Goal: Find specific page/section: Find specific page/section

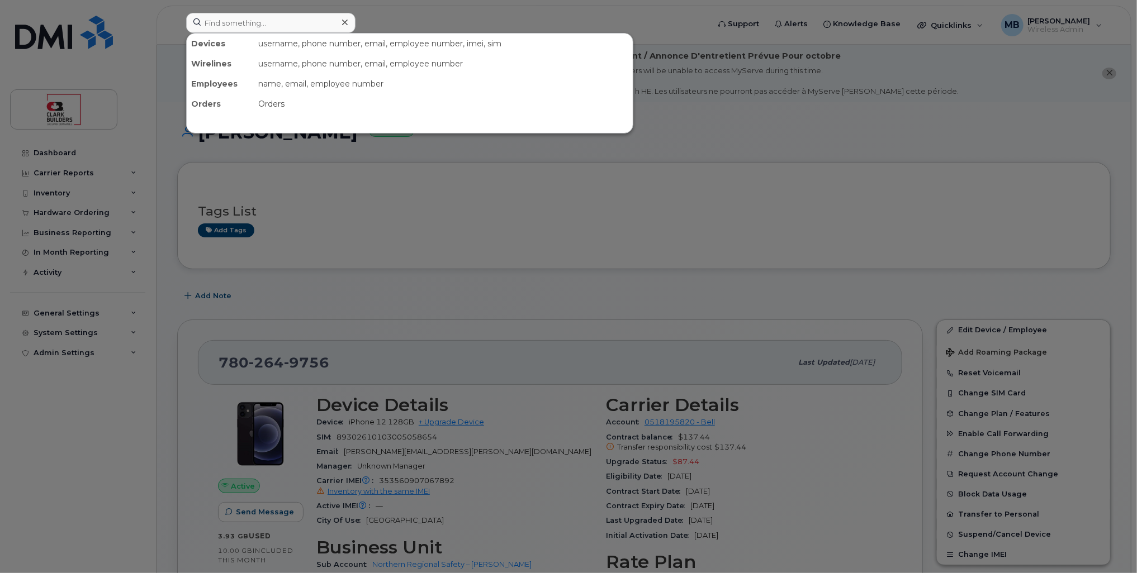
click at [400, 26] on div at bounding box center [568, 286] width 1137 height 573
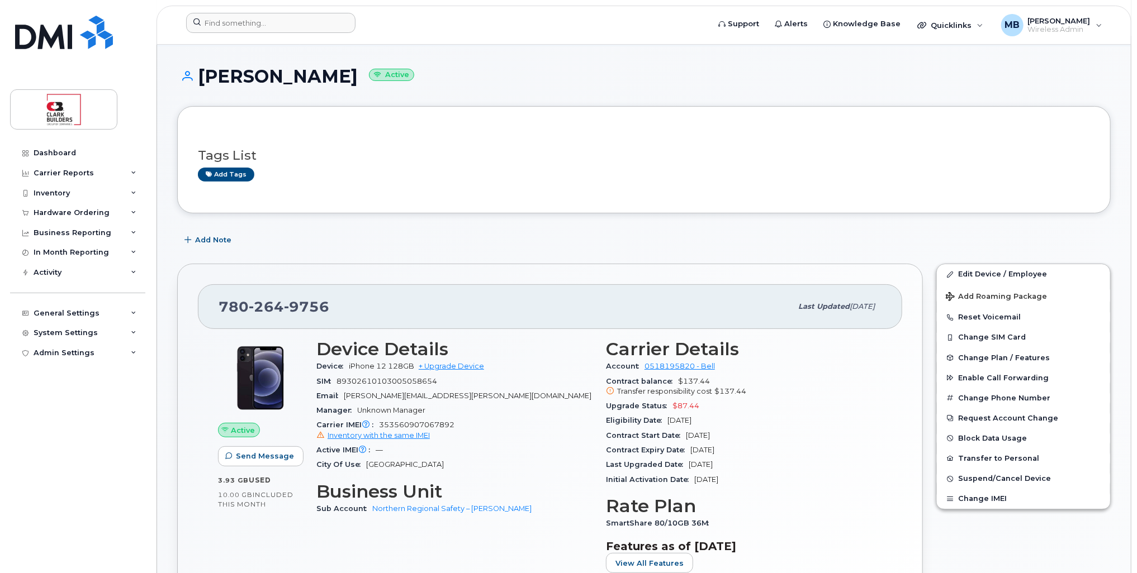
scroll to position [168, 0]
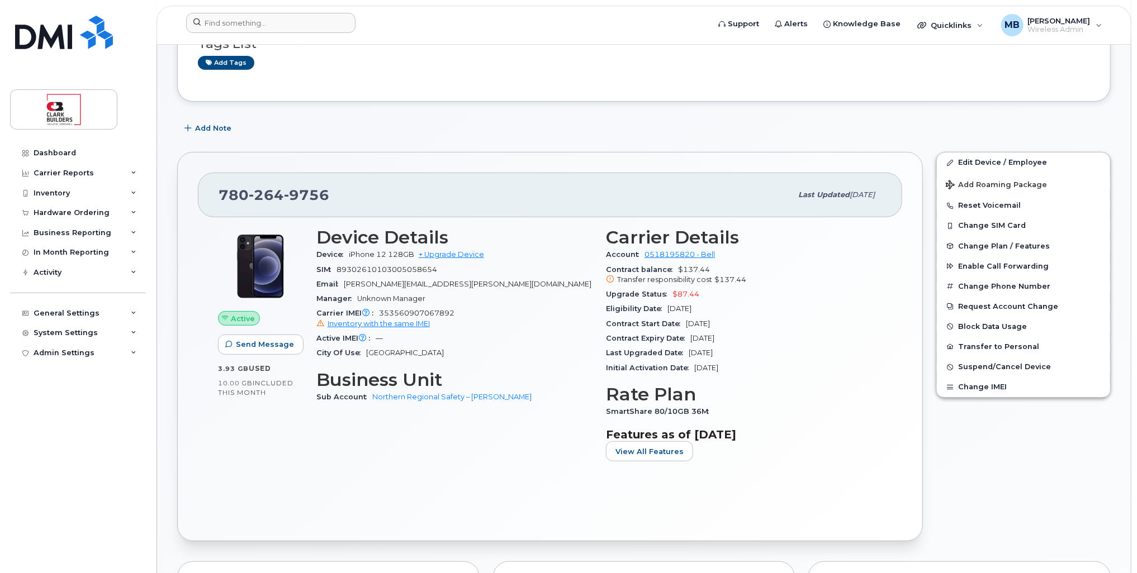
click at [901, 154] on div "780 264 9756 Last updated Sep 03, 2025 Active Send Message 3.93 GB  used 10.00 …" at bounding box center [549, 346] width 745 height 389
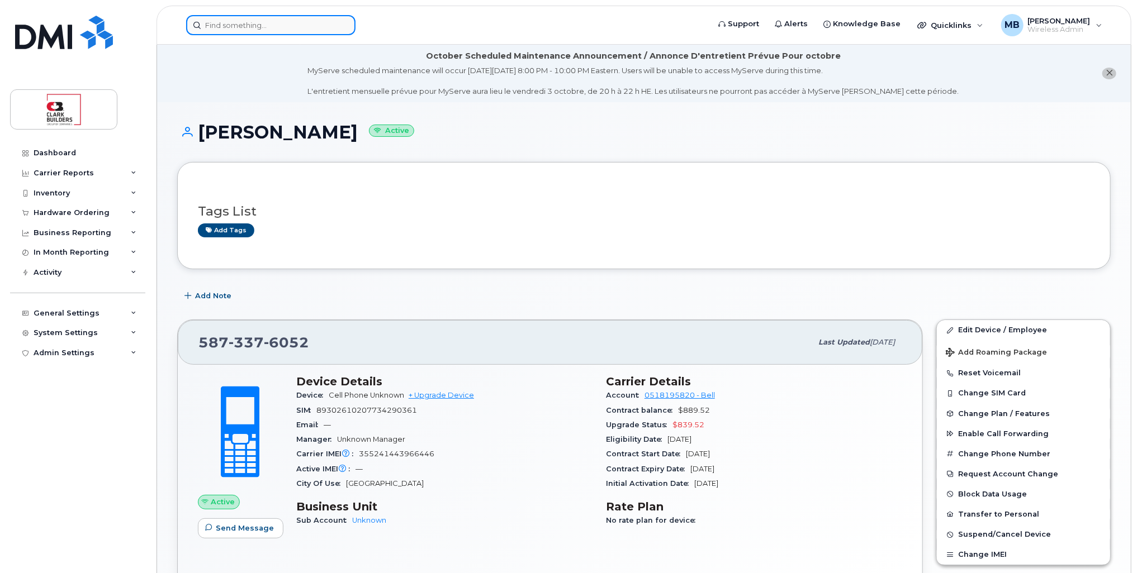
click at [241, 26] on input at bounding box center [270, 25] width 169 height 20
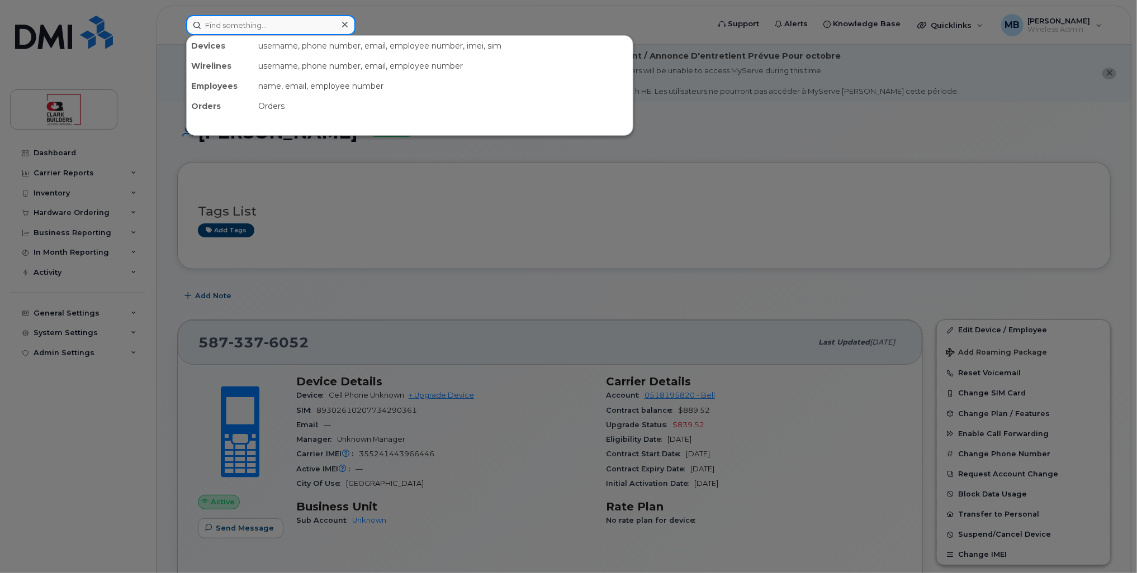
paste input "Aly"
type input "Aly"
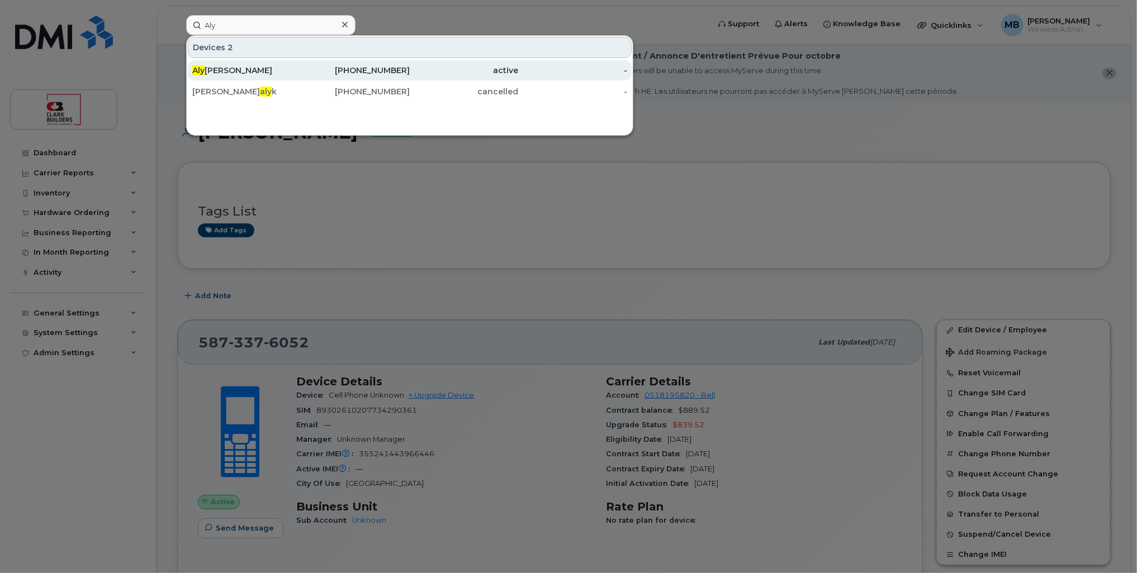
click at [282, 74] on div "Aly Yahya" at bounding box center [246, 70] width 109 height 11
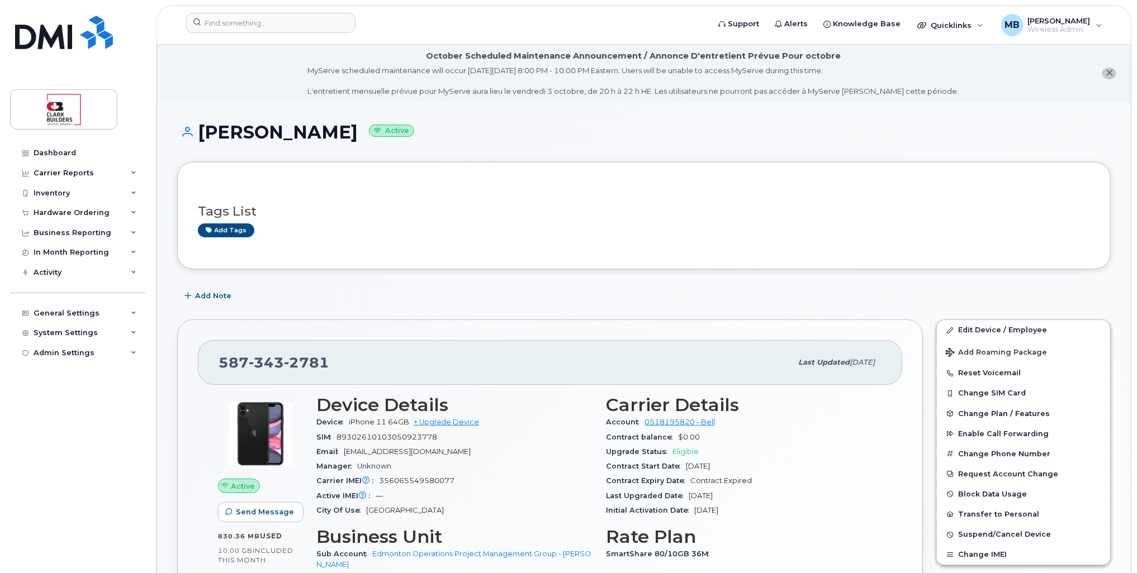
click at [515, 437] on div "SIM 89302610103050923778" at bounding box center [454, 437] width 276 height 15
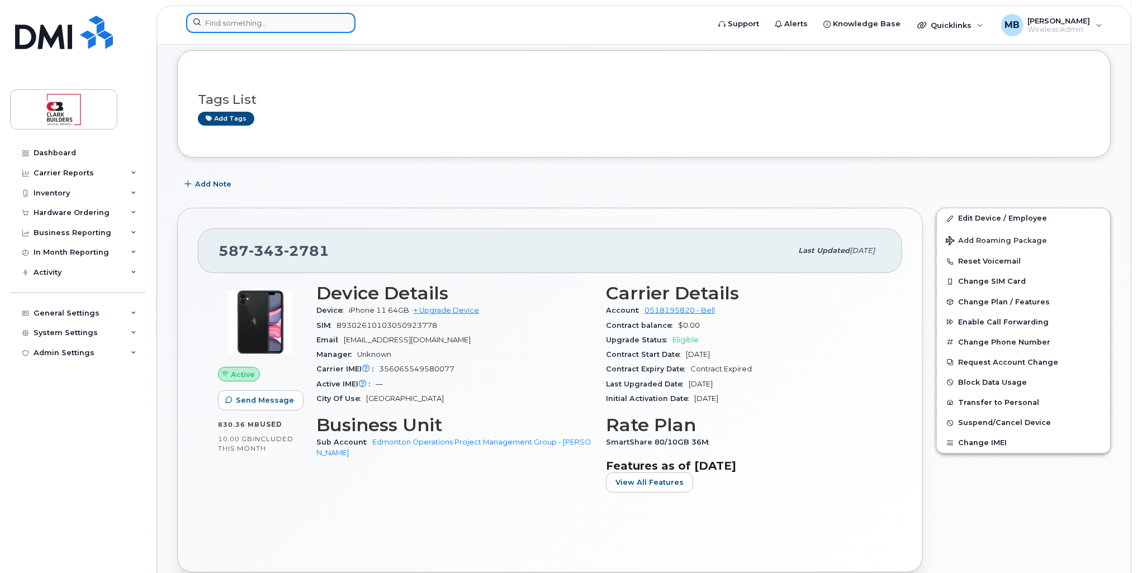
click at [271, 24] on input at bounding box center [270, 23] width 169 height 20
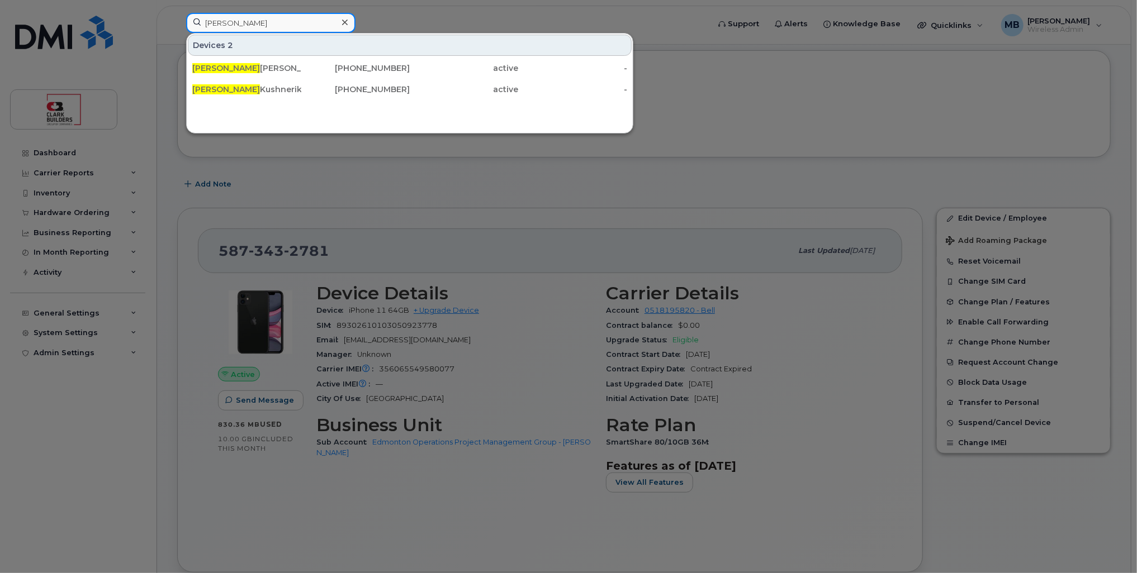
type input "curtis"
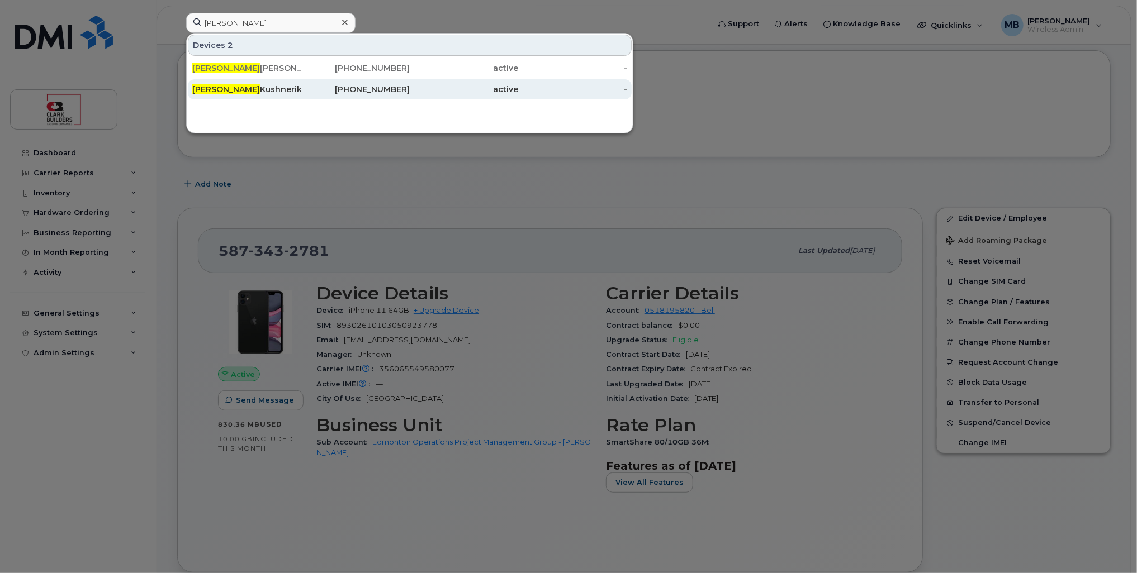
click at [273, 93] on div "Curtis Kushnerik" at bounding box center [246, 89] width 109 height 11
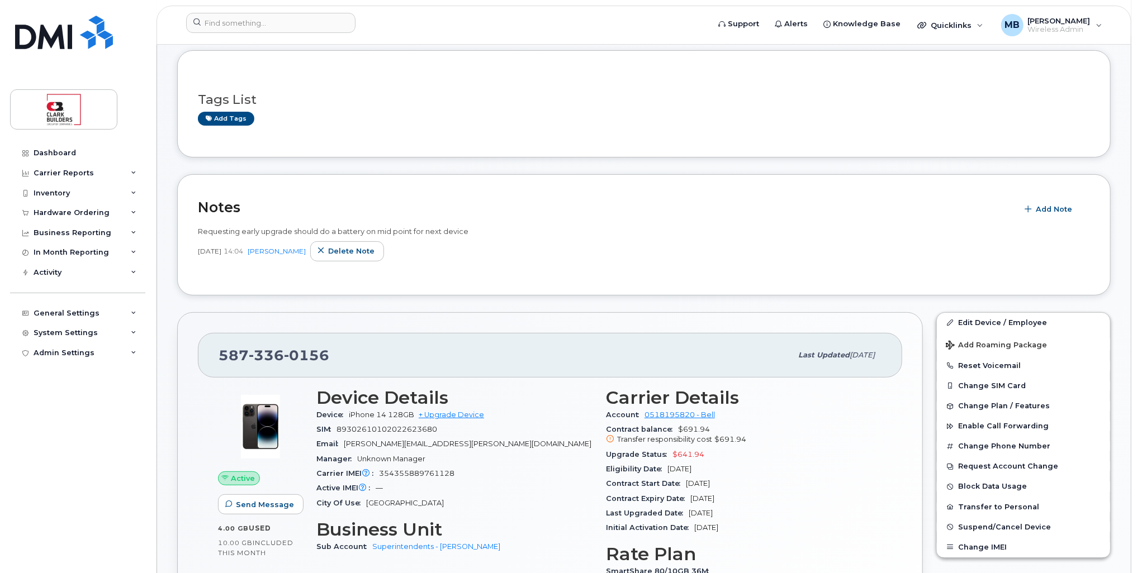
scroll to position [224, 0]
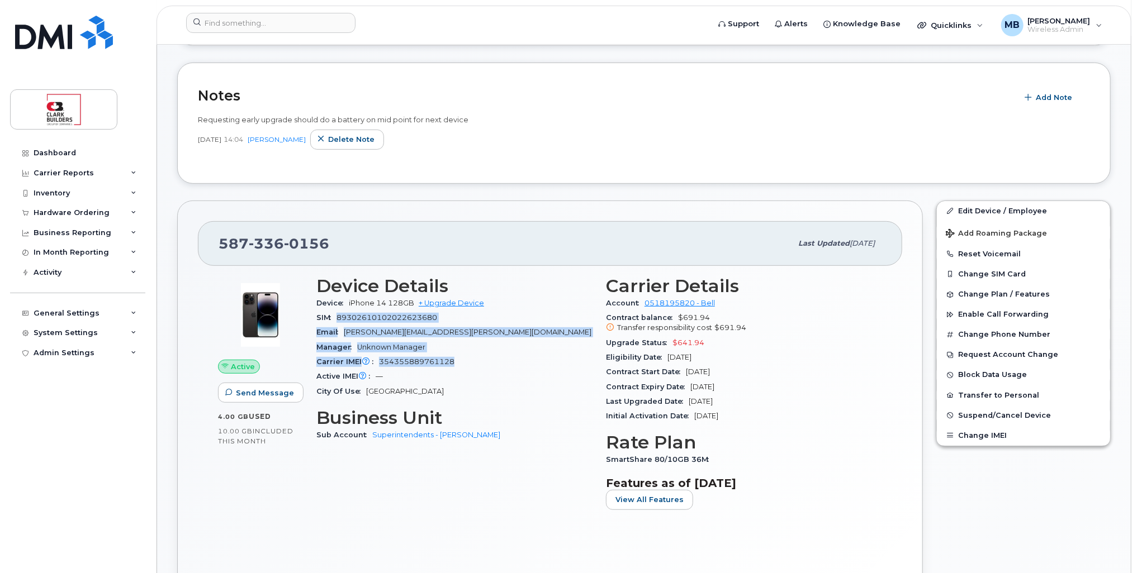
drag, startPoint x: 469, startPoint y: 365, endPoint x: 336, endPoint y: 316, distance: 141.8
click at [336, 316] on section "Device Details Device iPhone 14 128GB + Upgrade Device SIM 89302610102022623680…" at bounding box center [454, 337] width 276 height 123
click at [334, 320] on span "SIM" at bounding box center [326, 317] width 20 height 8
click at [338, 318] on span "89302610102022623680" at bounding box center [386, 317] width 101 height 8
drag, startPoint x: 337, startPoint y: 312, endPoint x: 510, endPoint y: 368, distance: 181.1
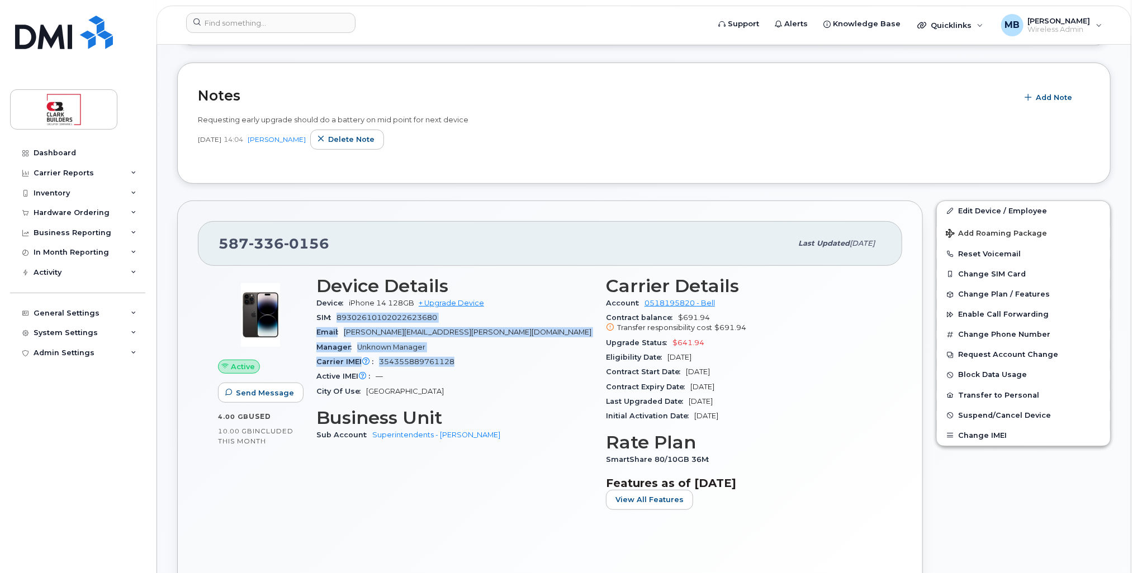
click at [510, 368] on section "Device Details Device iPhone 14 128GB + Upgrade Device SIM 89302610102022623680…" at bounding box center [454, 337] width 276 height 123
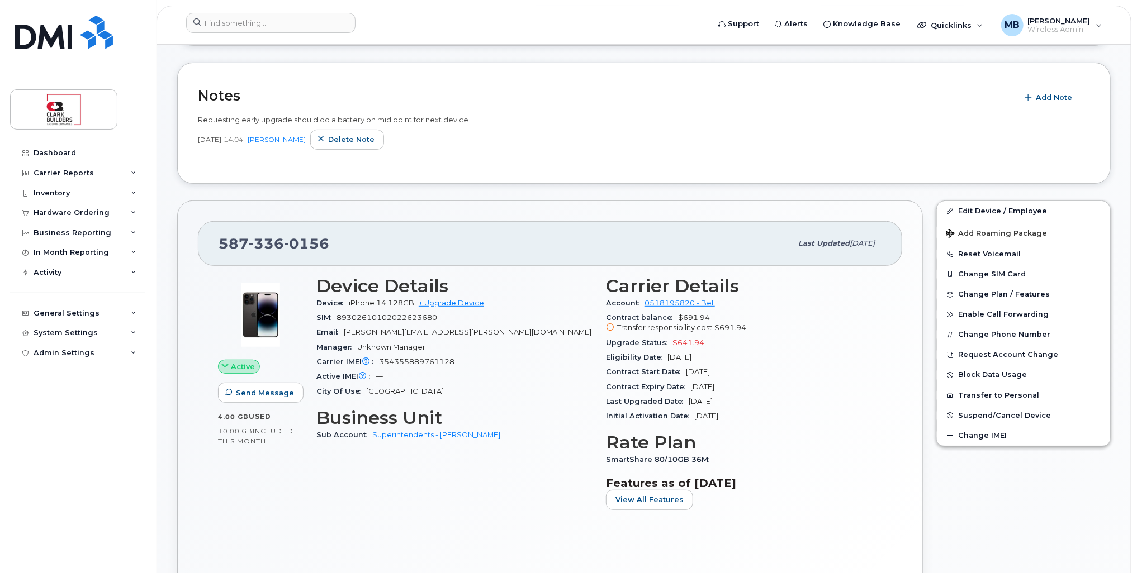
drag, startPoint x: 510, startPoint y: 368, endPoint x: 494, endPoint y: 373, distance: 16.3
click at [494, 373] on div "Active IMEI Active IMEI is refreshed daily with a delay of up to 48 hours follo…" at bounding box center [454, 376] width 276 height 15
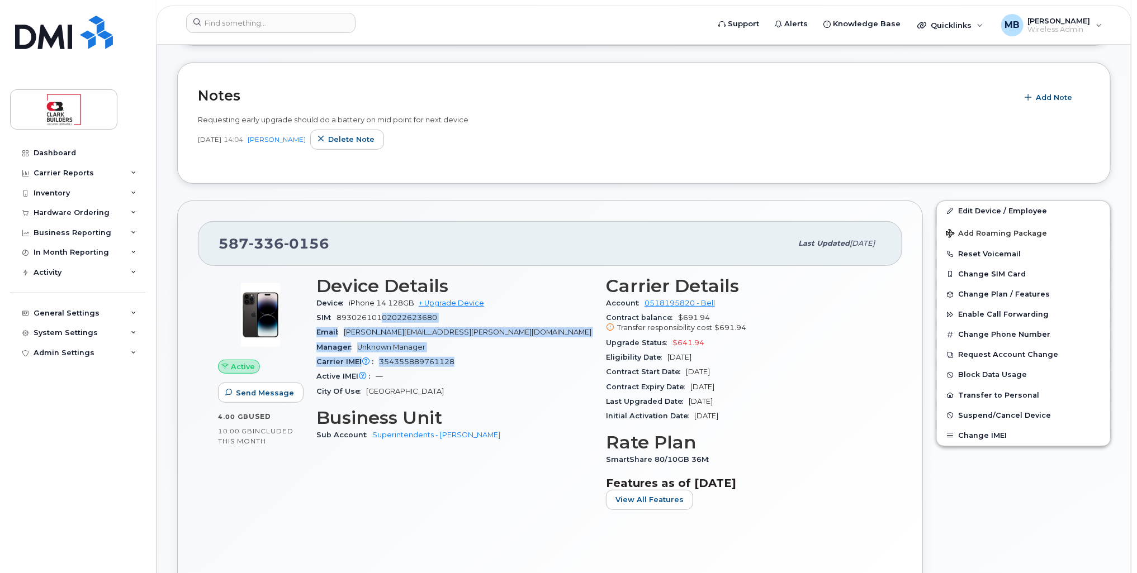
drag, startPoint x: 486, startPoint y: 360, endPoint x: 380, endPoint y: 316, distance: 114.5
click at [380, 316] on section "Device Details Device iPhone 14 128GB + Upgrade Device SIM 89302610102022623680…" at bounding box center [454, 337] width 276 height 123
click at [458, 370] on div "Active IMEI Active IMEI is refreshed daily with a delay of up to 48 hours follo…" at bounding box center [454, 376] width 276 height 15
drag, startPoint x: 478, startPoint y: 368, endPoint x: 382, endPoint y: 320, distance: 107.2
click at [382, 320] on section "Device Details Device iPhone 14 128GB + Upgrade Device SIM 89302610102022623680…" at bounding box center [454, 337] width 276 height 123
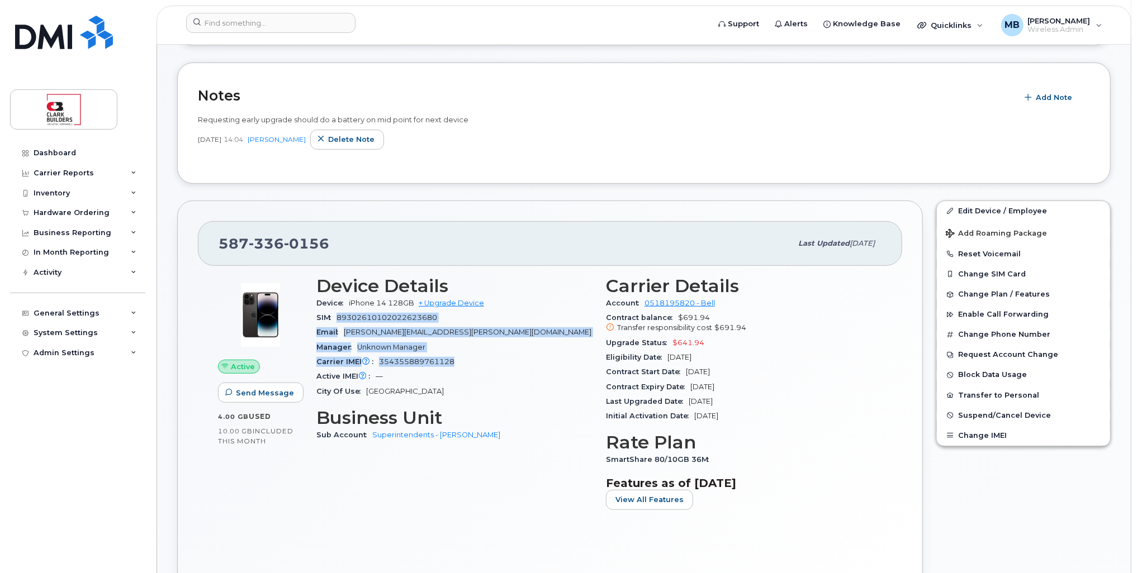
drag, startPoint x: 382, startPoint y: 320, endPoint x: 484, endPoint y: 370, distance: 113.4
click at [484, 369] on section "Device Details Device iPhone 14 128GB + Upgrade Device SIM 89302610102022623680…" at bounding box center [454, 337] width 276 height 123
drag, startPoint x: 484, startPoint y: 370, endPoint x: 478, endPoint y: 368, distance: 5.8
click at [478, 368] on section "Device Details Device iPhone 14 128GB + Upgrade Device SIM 89302610102022623680…" at bounding box center [454, 337] width 276 height 123
click at [480, 366] on div "Carrier IMEI Carrier IMEI is reported during the last billing cycle or change o…" at bounding box center [454, 362] width 276 height 15
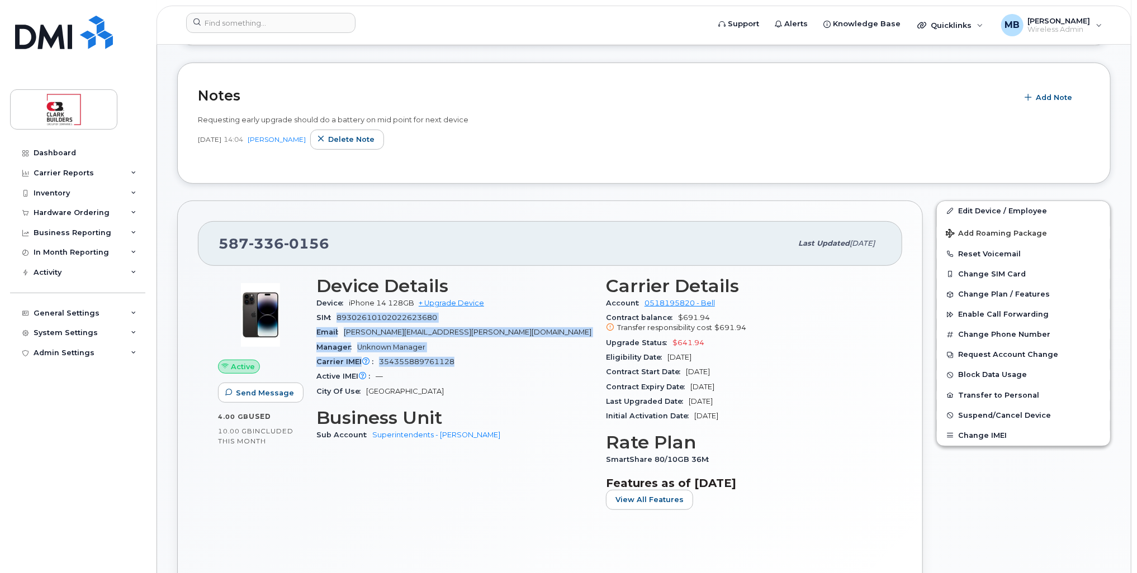
drag, startPoint x: 467, startPoint y: 367, endPoint x: 337, endPoint y: 316, distance: 138.9
click at [337, 316] on section "Device Details Device iPhone 14 128GB + Upgrade Device SIM 89302610102022623680…" at bounding box center [454, 337] width 276 height 123
click at [336, 316] on span "SIM" at bounding box center [326, 317] width 20 height 8
click at [339, 313] on span "89302610102022623680" at bounding box center [386, 317] width 101 height 8
click at [340, 316] on span "89302610102022623680" at bounding box center [386, 317] width 101 height 8
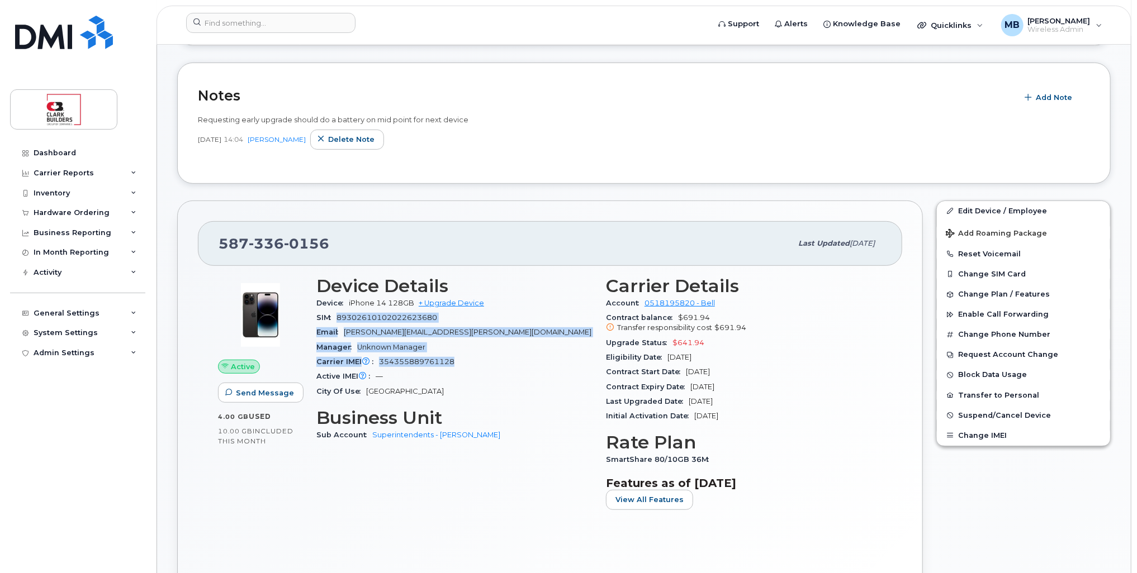
drag, startPoint x: 337, startPoint y: 315, endPoint x: 479, endPoint y: 359, distance: 148.5
click at [479, 359] on section "Device Details Device iPhone 14 128GB + Upgrade Device SIM 89302610102022623680…" at bounding box center [454, 337] width 276 height 123
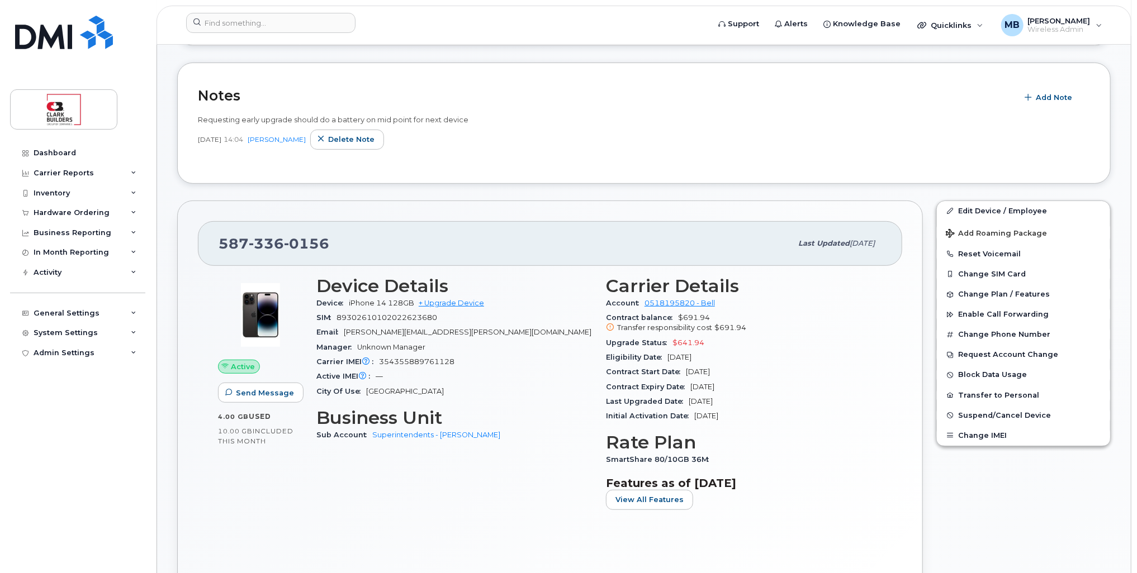
drag, startPoint x: 479, startPoint y: 359, endPoint x: 481, endPoint y: 371, distance: 12.5
click at [481, 371] on div "Active IMEI Active IMEI is refreshed daily with a delay of up to 48 hours follo…" at bounding box center [454, 376] width 276 height 15
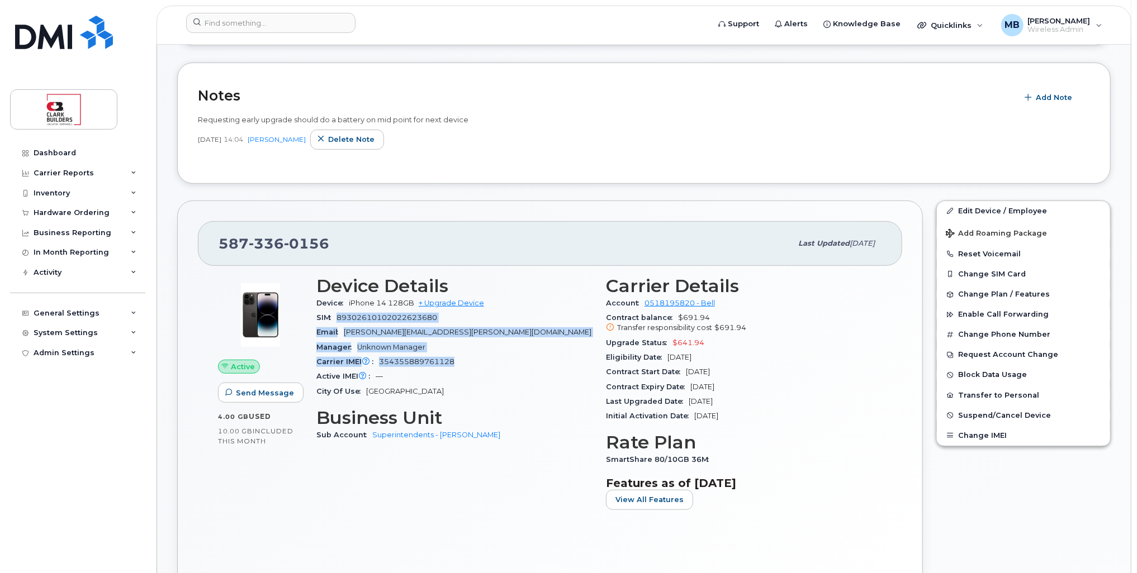
drag, startPoint x: 477, startPoint y: 365, endPoint x: 337, endPoint y: 313, distance: 149.0
click at [337, 313] on section "Device Details Device iPhone 14 128GB + Upgrade Device SIM 89302610102022623680…" at bounding box center [454, 337] width 276 height 123
click at [340, 316] on span "89302610102022623680" at bounding box center [386, 317] width 101 height 8
click at [338, 316] on span "89302610102022623680" at bounding box center [386, 317] width 101 height 8
drag, startPoint x: 339, startPoint y: 316, endPoint x: 489, endPoint y: 364, distance: 157.6
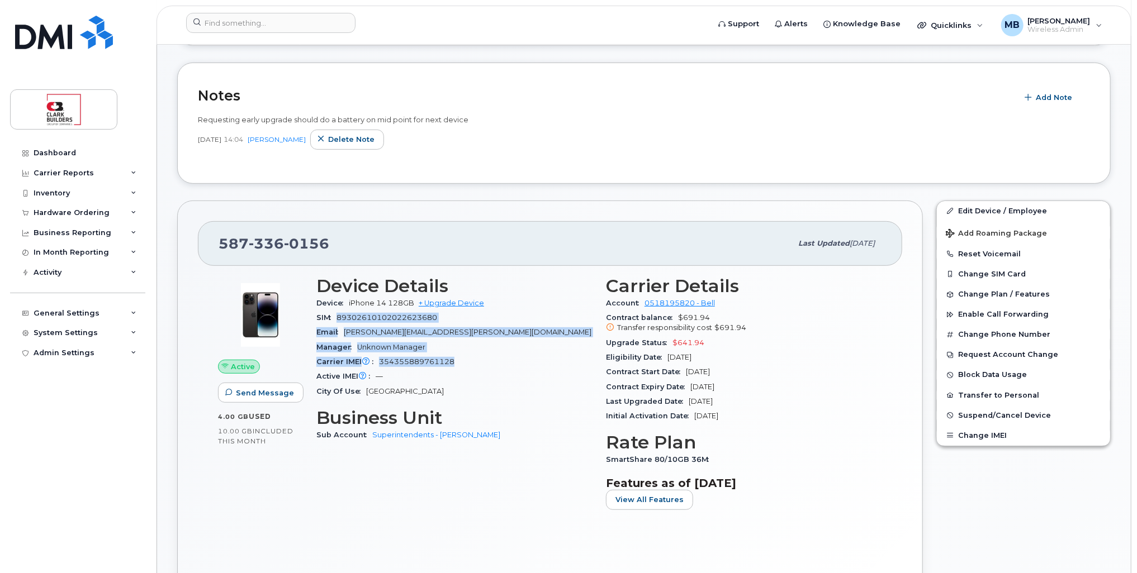
click at [489, 364] on section "Device Details Device iPhone 14 128GB + Upgrade Device SIM 89302610102022623680…" at bounding box center [454, 337] width 276 height 123
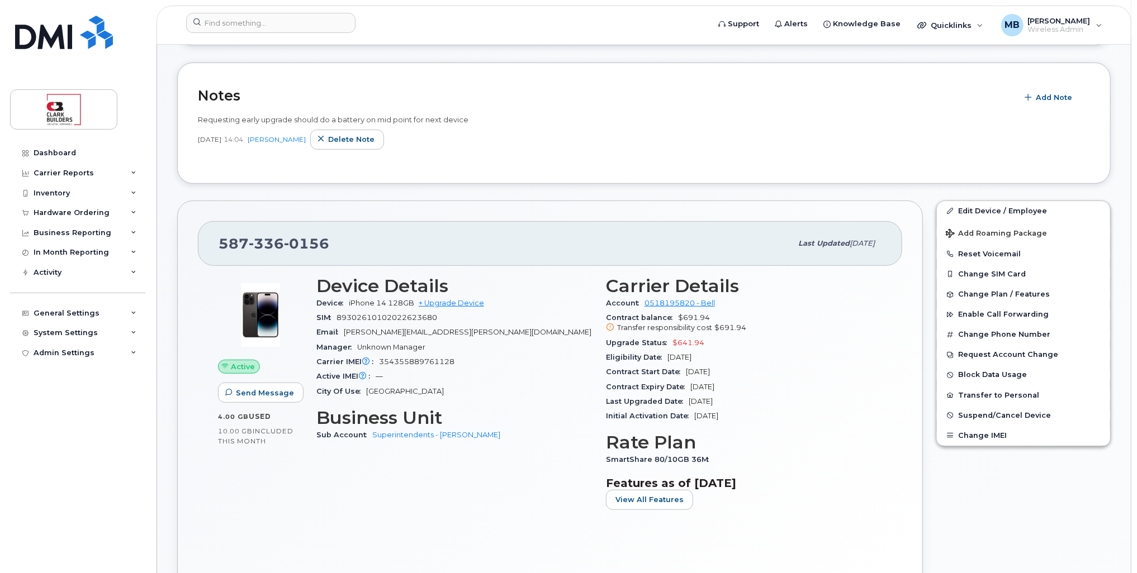
drag, startPoint x: 489, startPoint y: 364, endPoint x: 491, endPoint y: 376, distance: 12.5
click at [491, 376] on div "Active IMEI Active IMEI is refreshed daily with a delay of up to 48 hours follo…" at bounding box center [454, 376] width 276 height 15
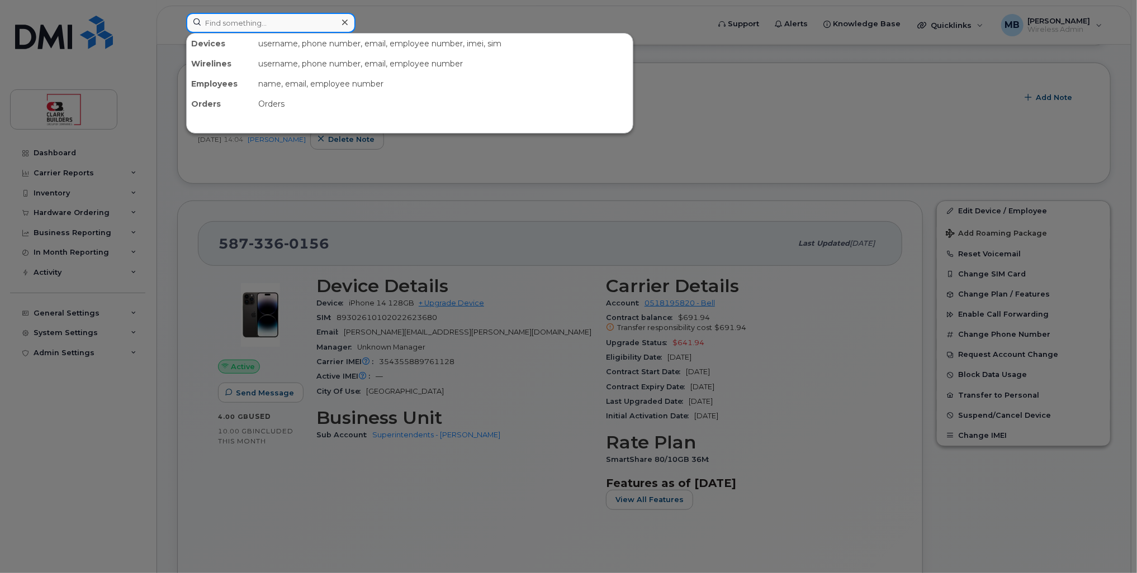
click at [268, 30] on input at bounding box center [270, 23] width 169 height 20
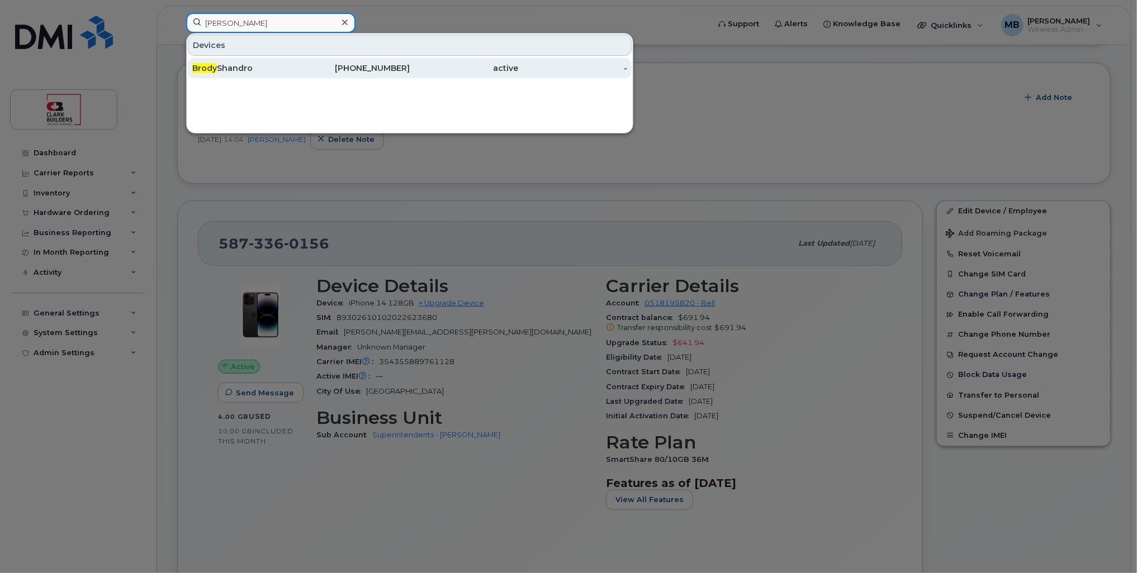
type input "brody"
click at [279, 68] on div "Brody Shandro" at bounding box center [246, 68] width 109 height 11
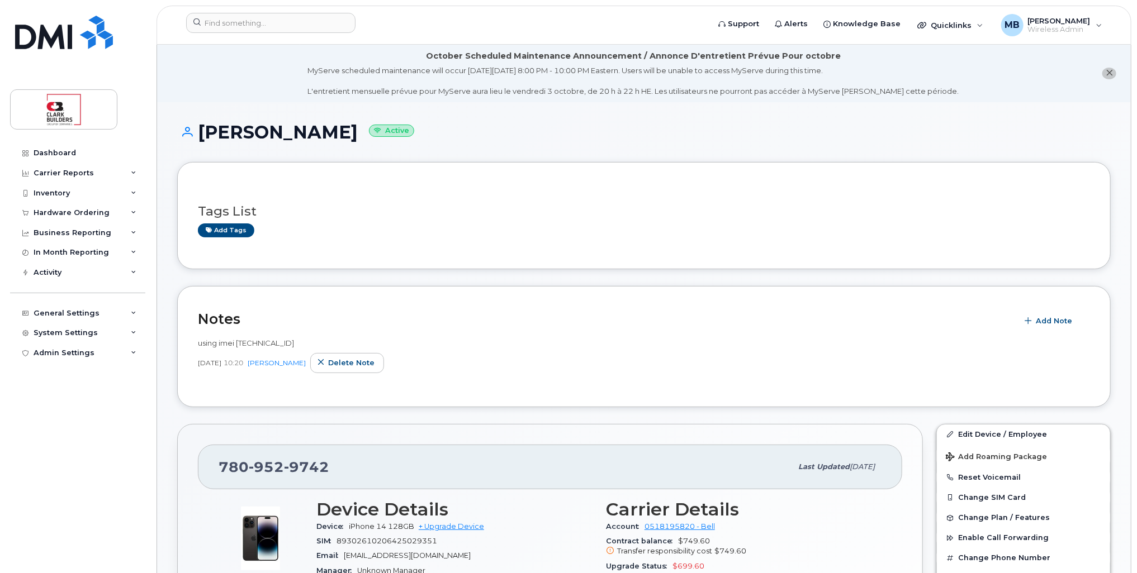
drag, startPoint x: 493, startPoint y: 153, endPoint x: 638, endPoint y: 158, distance: 144.8
click at [638, 158] on div "[PERSON_NAME] Active" at bounding box center [643, 142] width 933 height 40
drag, startPoint x: 201, startPoint y: 129, endPoint x: 337, endPoint y: 144, distance: 137.2
click at [337, 144] on div "Brody Shandro Active" at bounding box center [643, 142] width 933 height 40
drag, startPoint x: 337, startPoint y: 144, endPoint x: 517, endPoint y: 169, distance: 181.7
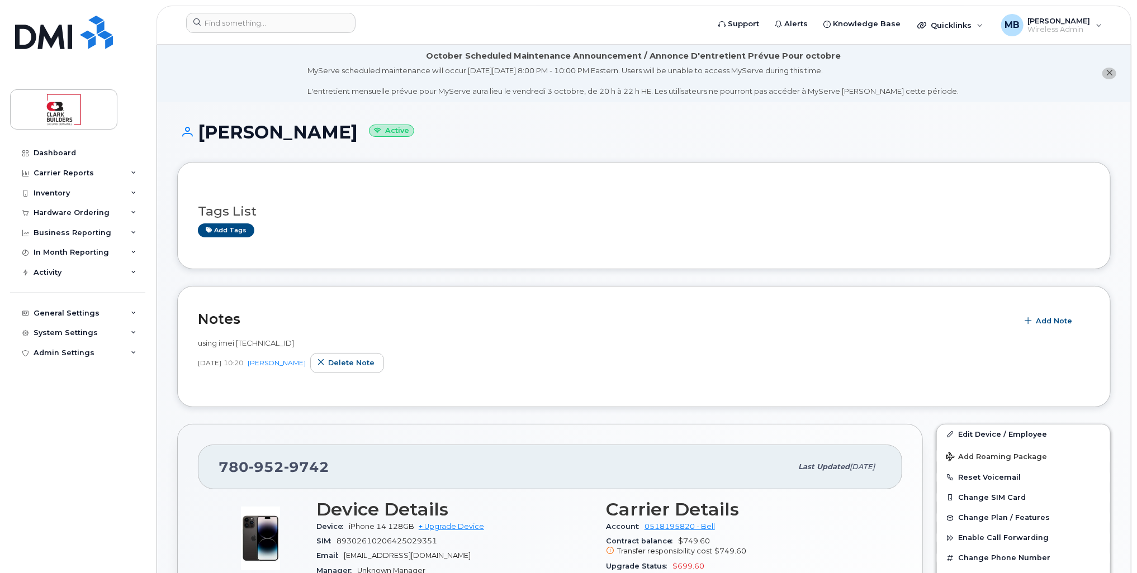
click at [517, 169] on div "Tags List Add tags" at bounding box center [643, 215] width 933 height 107
drag, startPoint x: 343, startPoint y: 132, endPoint x: 201, endPoint y: 131, distance: 141.9
click at [201, 131] on h1 "Brody Shandro Active" at bounding box center [643, 132] width 933 height 20
click at [470, 151] on div "Brody Shandro Active" at bounding box center [643, 142] width 933 height 40
click at [322, 20] on input at bounding box center [270, 23] width 169 height 20
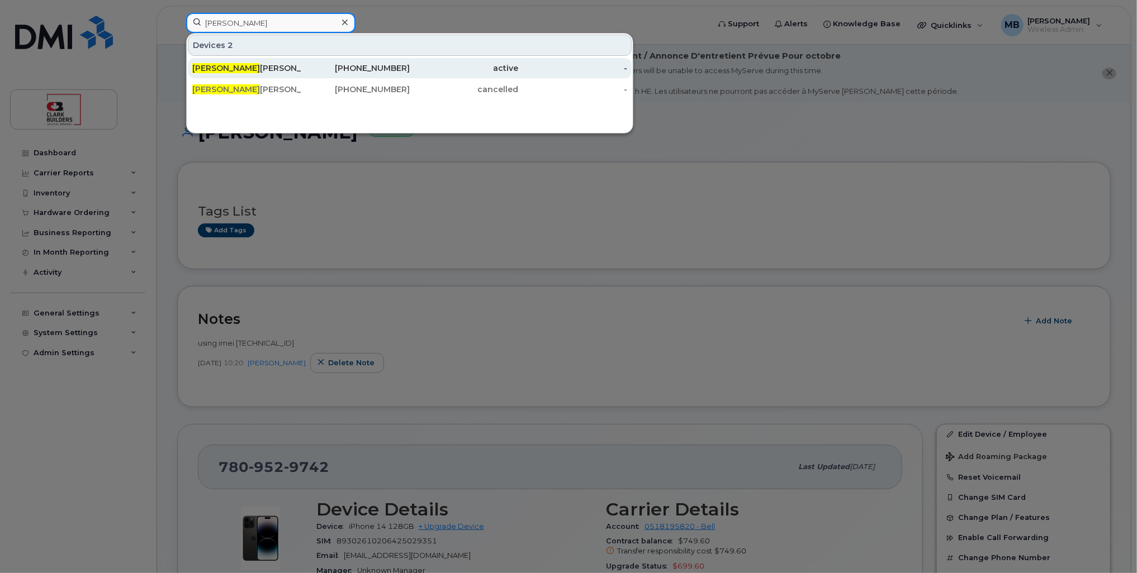
type input "brendan"
click at [351, 70] on div "587-357-3654" at bounding box center [355, 68] width 109 height 11
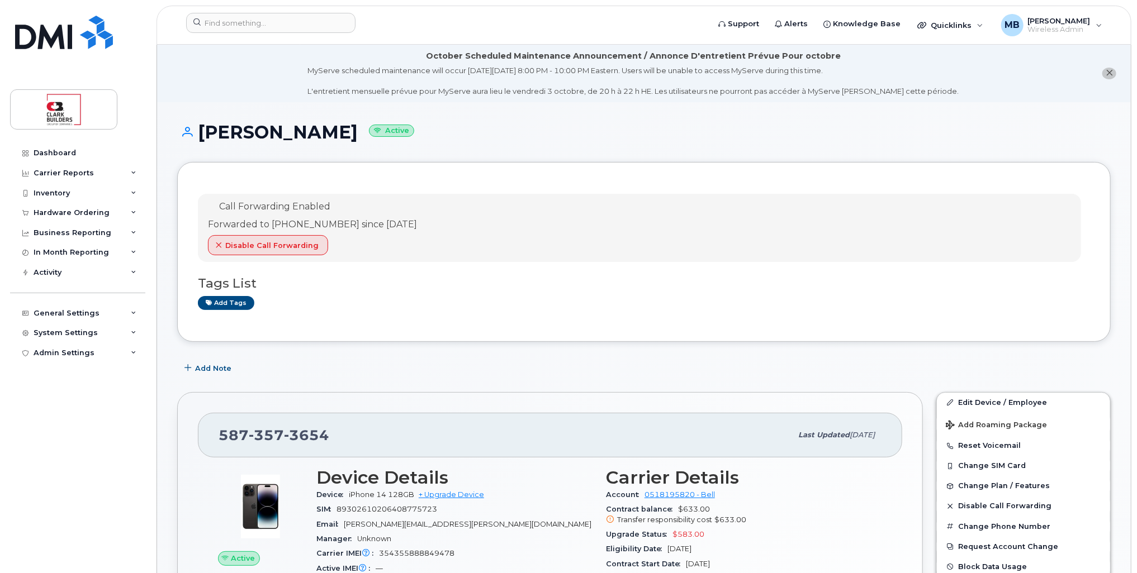
drag, startPoint x: 208, startPoint y: 133, endPoint x: 352, endPoint y: 146, distance: 144.7
click at [352, 146] on div "[PERSON_NAME] Active" at bounding box center [643, 142] width 933 height 40
drag, startPoint x: 352, startPoint y: 146, endPoint x: 513, endPoint y: 151, distance: 161.0
click at [513, 151] on div "[PERSON_NAME] Active" at bounding box center [643, 142] width 933 height 40
drag, startPoint x: 203, startPoint y: 127, endPoint x: 355, endPoint y: 128, distance: 152.0
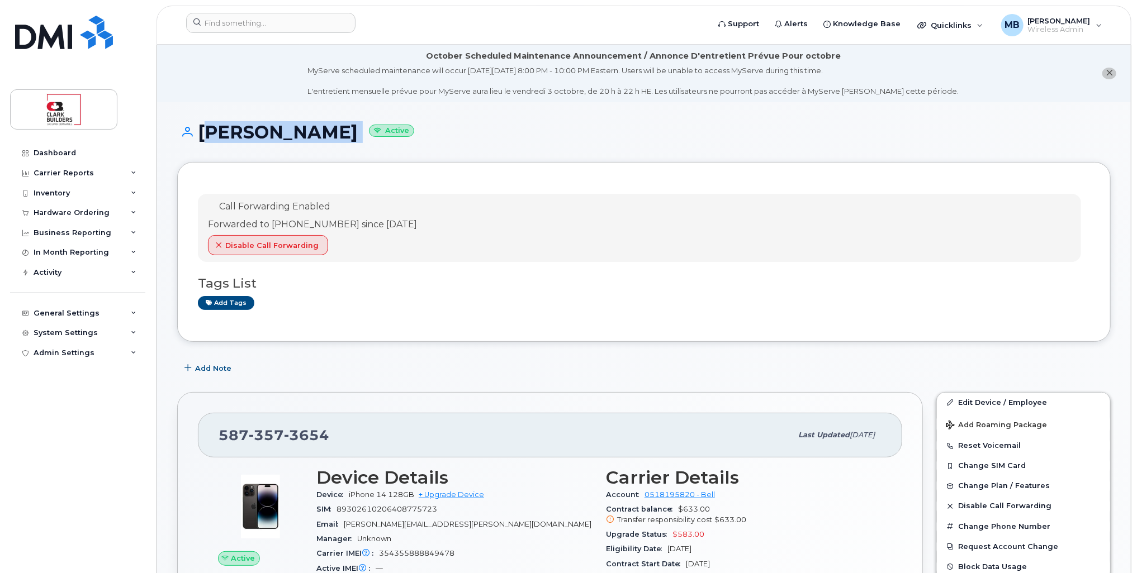
click at [355, 128] on h1 "[PERSON_NAME] Active" at bounding box center [643, 132] width 933 height 20
drag, startPoint x: 355, startPoint y: 128, endPoint x: 525, endPoint y: 170, distance: 175.0
click at [525, 170] on div "Call Forwarding Enabled Forwarded to [PHONE_NUMBER] since [DATE] Disable Call F…" at bounding box center [643, 252] width 933 height 180
click at [72, 34] on img at bounding box center [64, 33] width 98 height 34
